Goal: Task Accomplishment & Management: Manage account settings

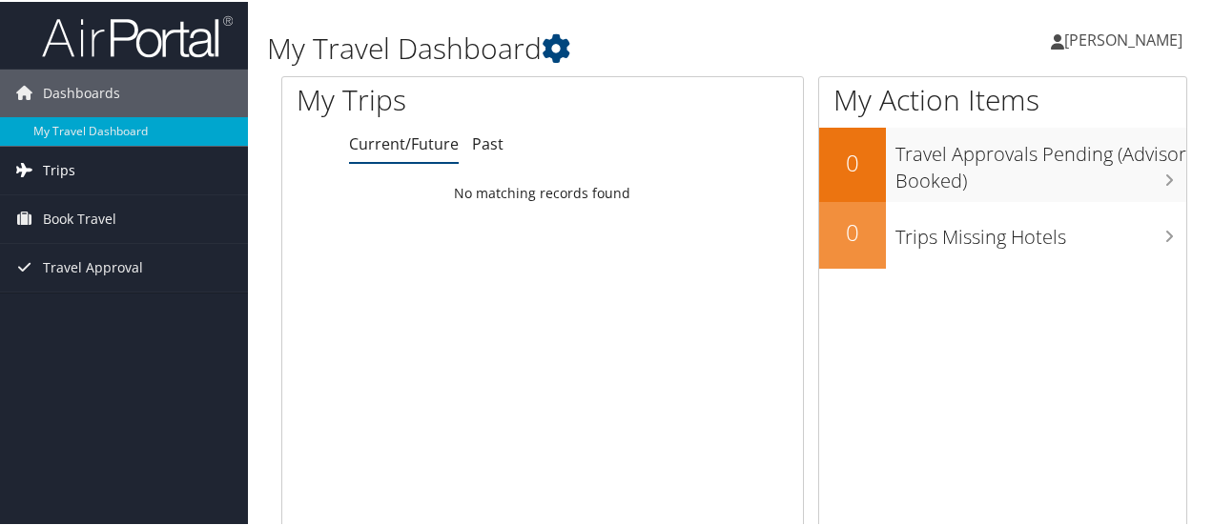
click at [70, 163] on span "Trips" at bounding box center [59, 169] width 32 height 48
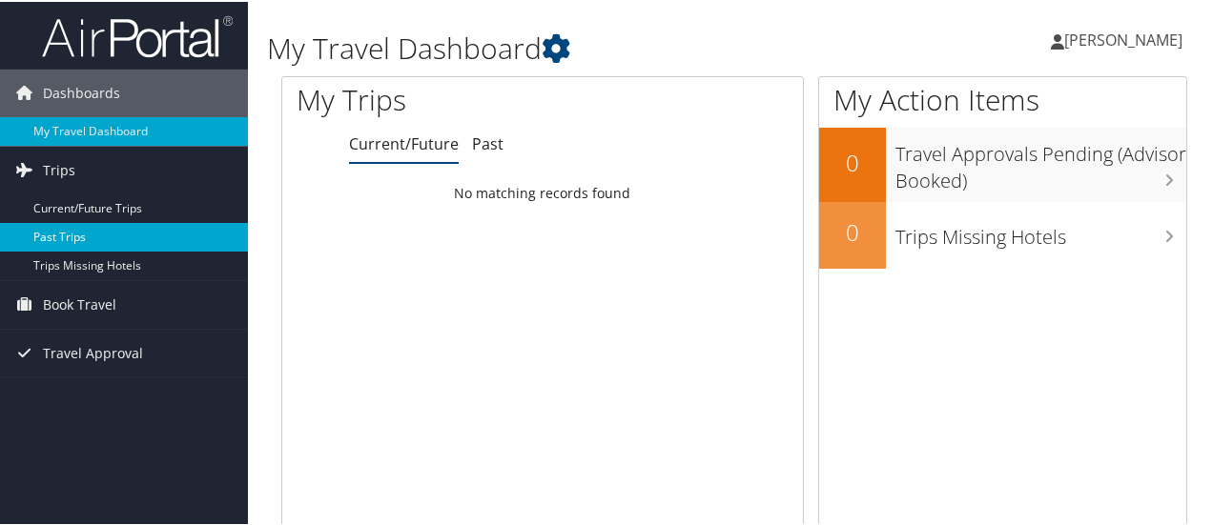
click at [73, 231] on link "Past Trips" at bounding box center [124, 235] width 248 height 29
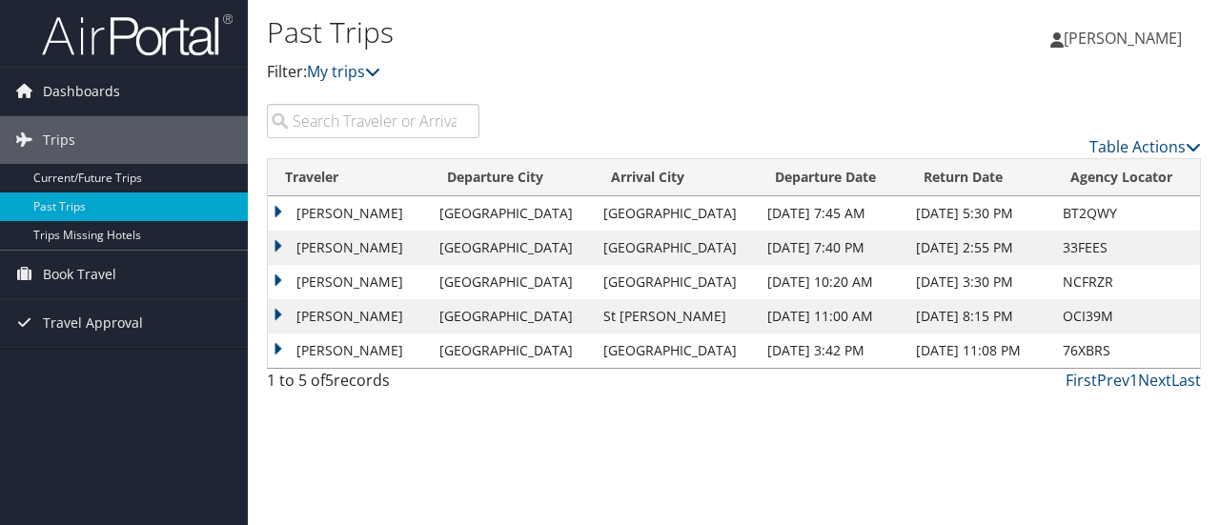
click at [1064, 33] on icon at bounding box center [1057, 39] width 13 height 15
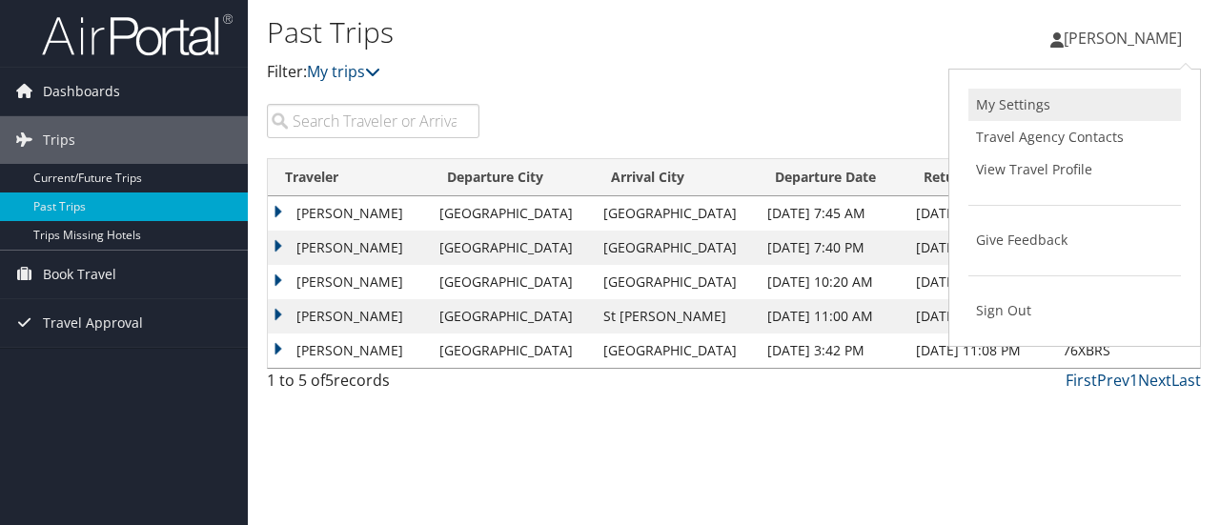
click at [1051, 100] on link "My Settings" at bounding box center [1075, 105] width 213 height 32
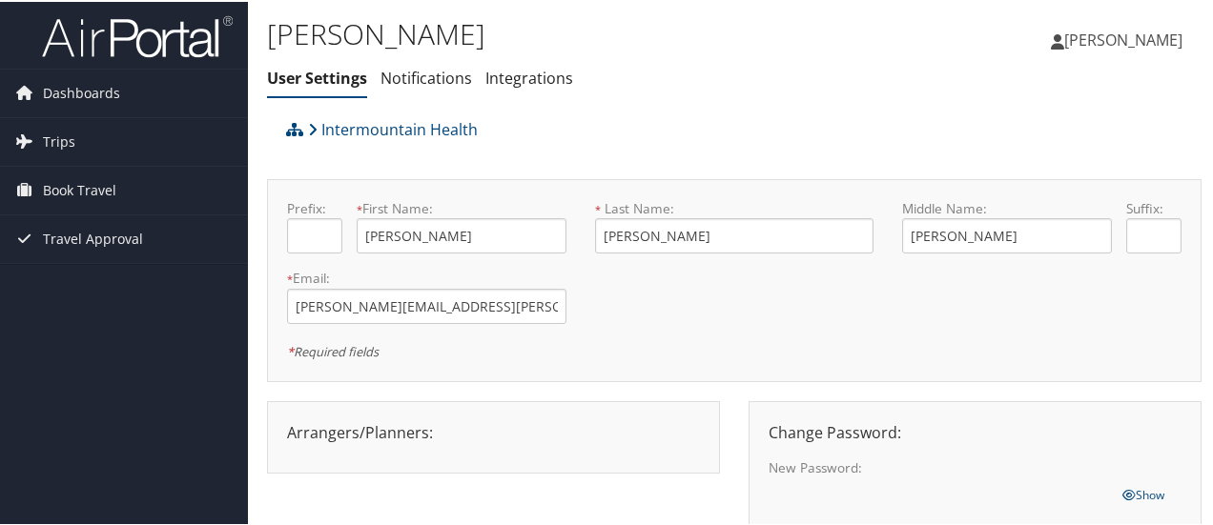
scroll to position [191, 0]
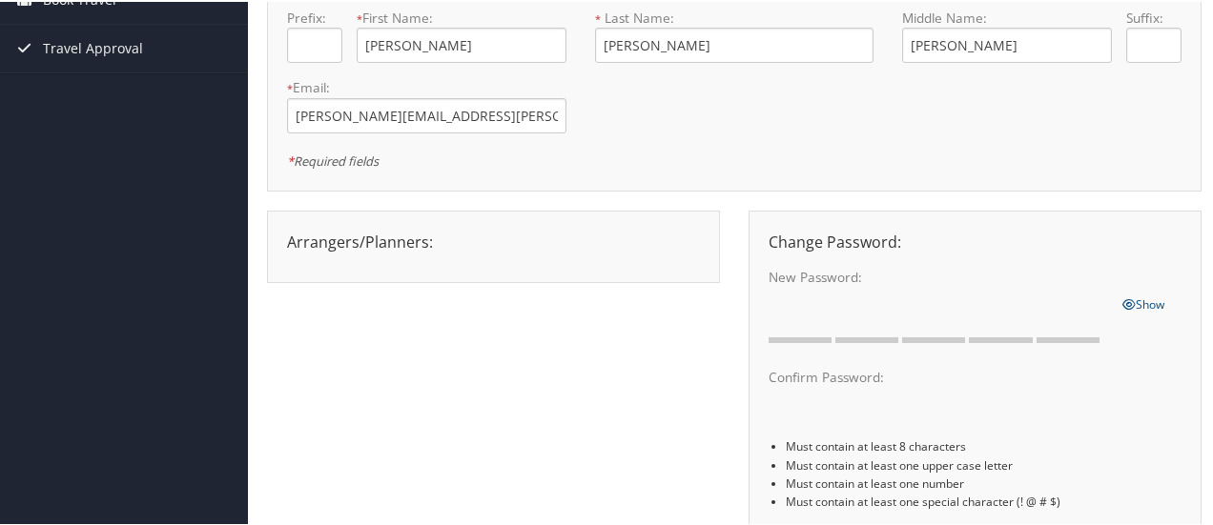
drag, startPoint x: 449, startPoint y: 237, endPoint x: 429, endPoint y: 244, distance: 21.1
click at [449, 237] on div "Arrangers/Planners: Edit Arrangers & Planners [PERSON_NAME] [PERSON_NAME] [PERS…" at bounding box center [493, 240] width 441 height 23
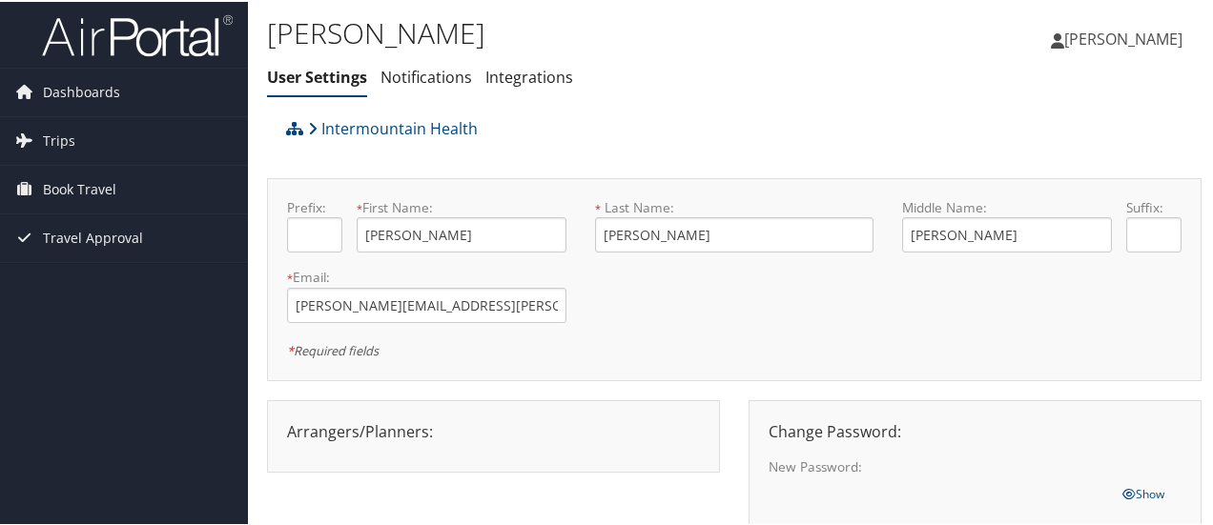
scroll to position [0, 0]
click at [1110, 38] on span "[PERSON_NAME]" at bounding box center [1123, 38] width 118 height 21
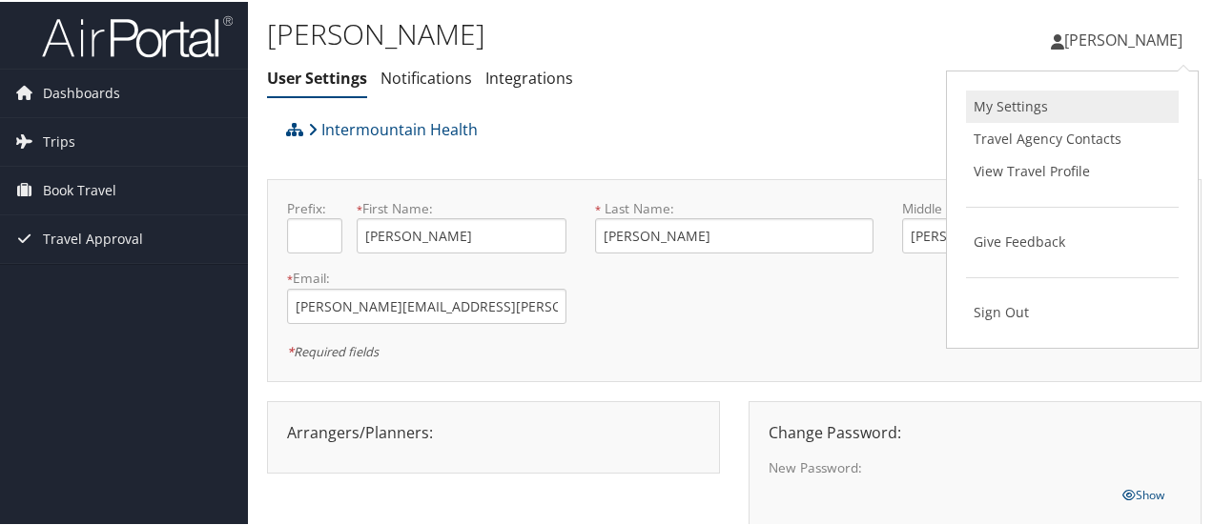
click at [1005, 108] on link "My Settings" at bounding box center [1072, 105] width 213 height 32
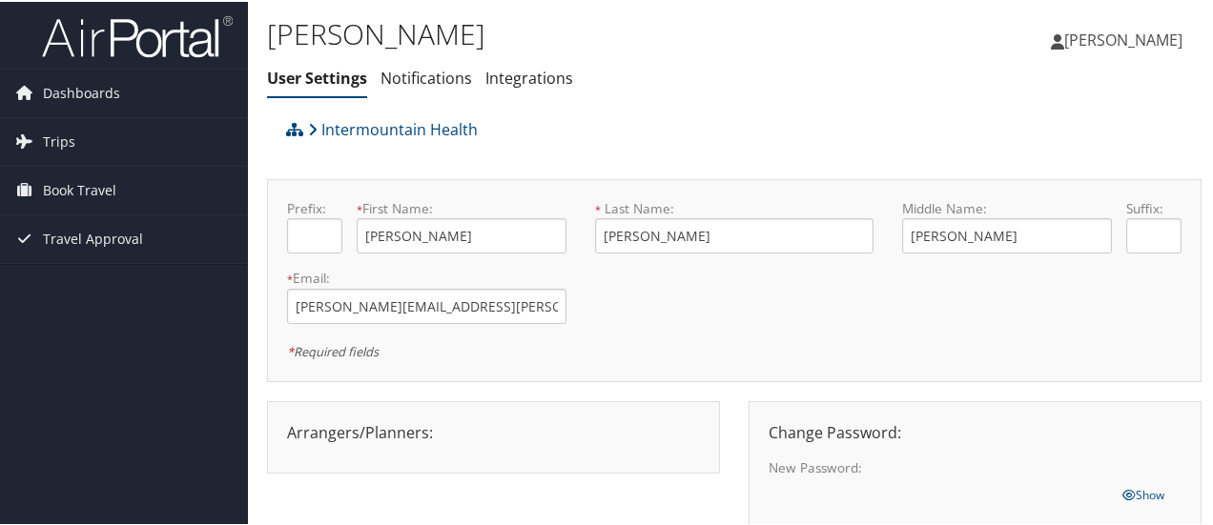
click at [1138, 33] on span "[PERSON_NAME]" at bounding box center [1123, 38] width 118 height 21
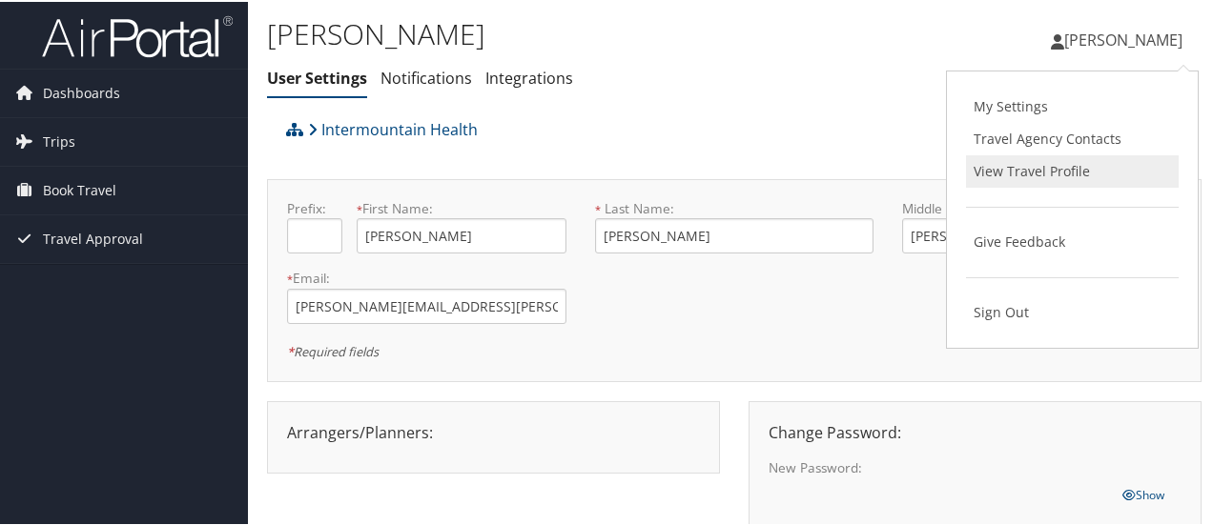
click at [1054, 161] on link "View Travel Profile" at bounding box center [1072, 169] width 213 height 32
